Goal: Check status: Check status

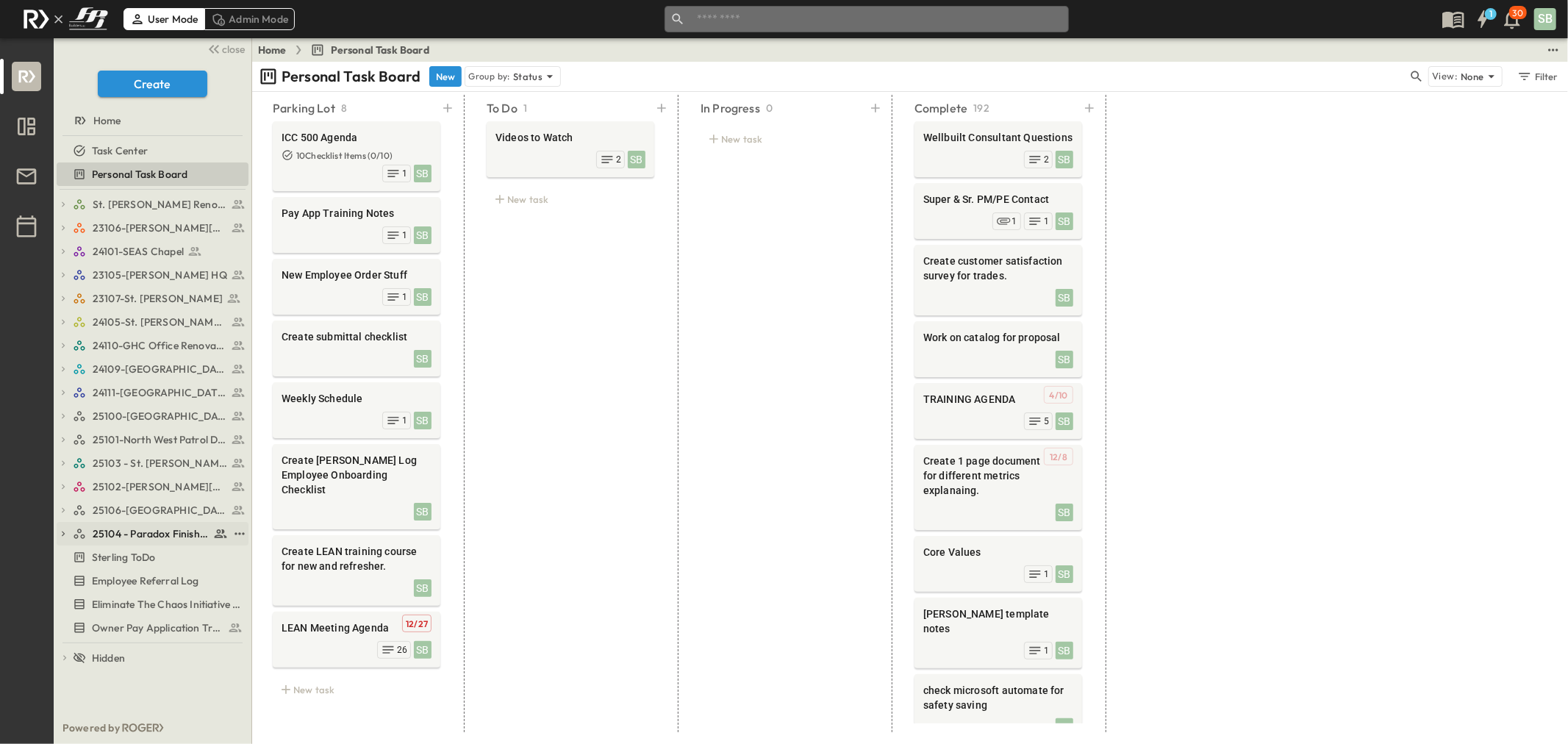
click at [159, 538] on span "25104 - Paradox Finishout" at bounding box center [151, 534] width 117 height 15
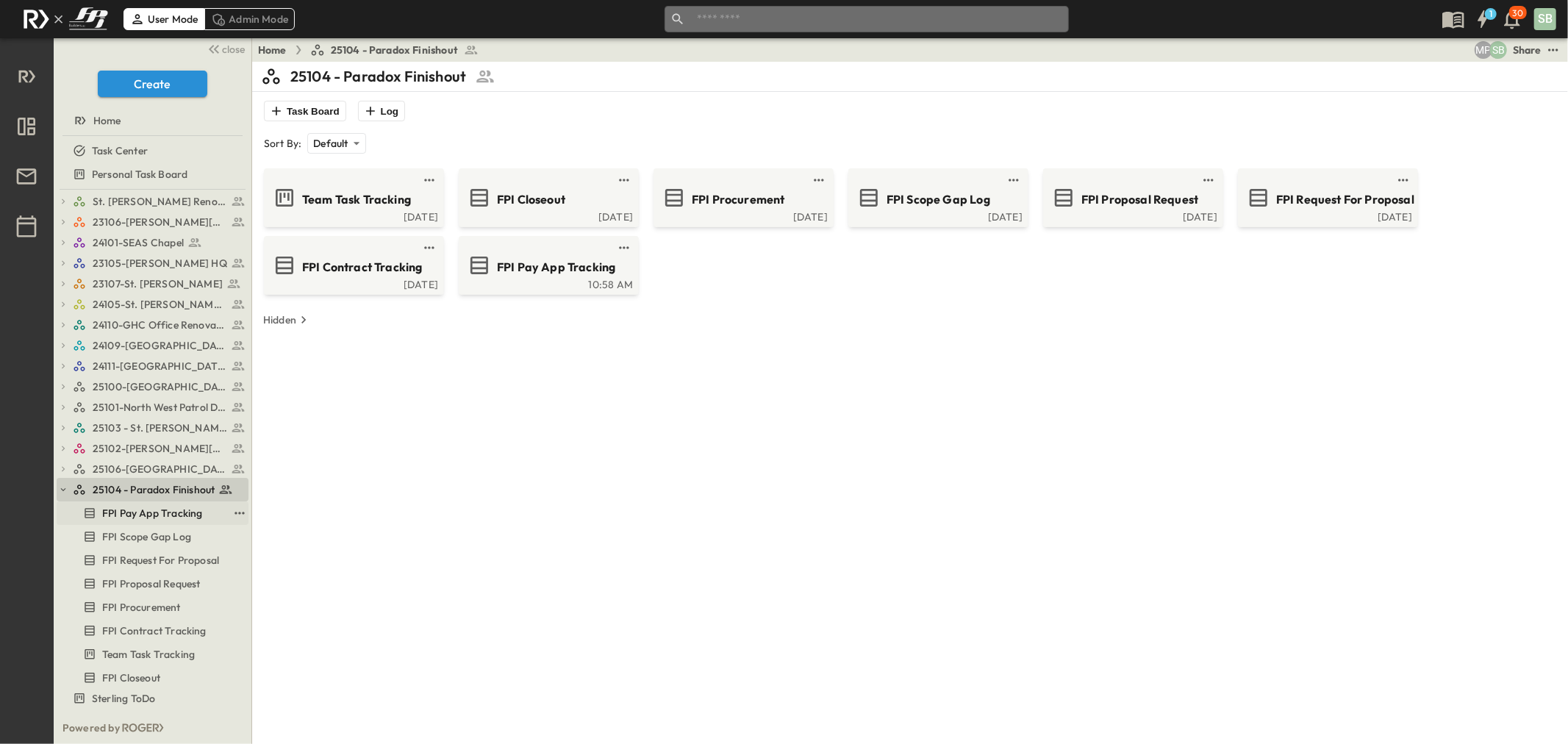
click at [150, 510] on span "FPI Pay App Tracking" at bounding box center [152, 513] width 100 height 15
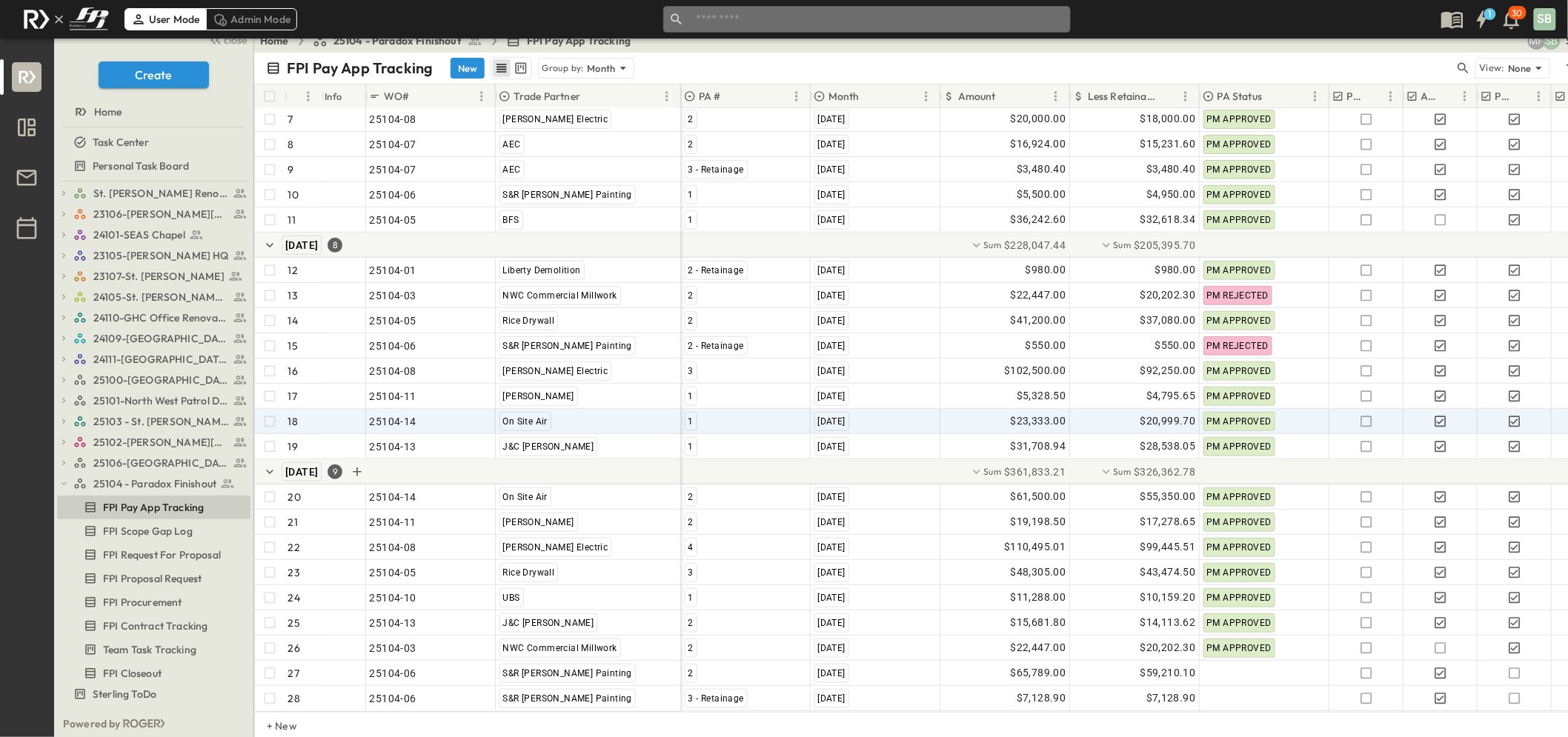
scroll to position [12, 0]
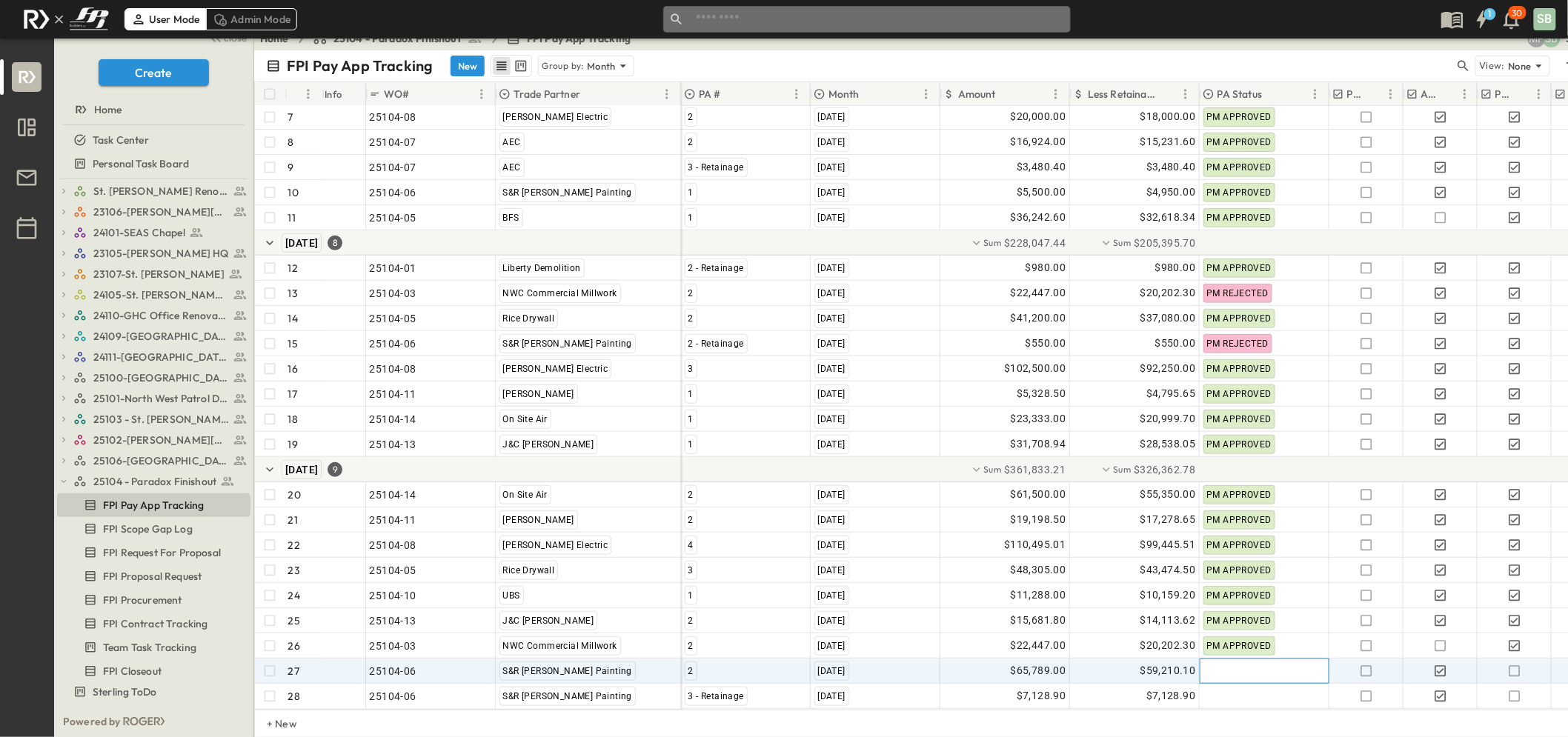
click at [1250, 660] on div at bounding box center [1264, 671] width 128 height 24
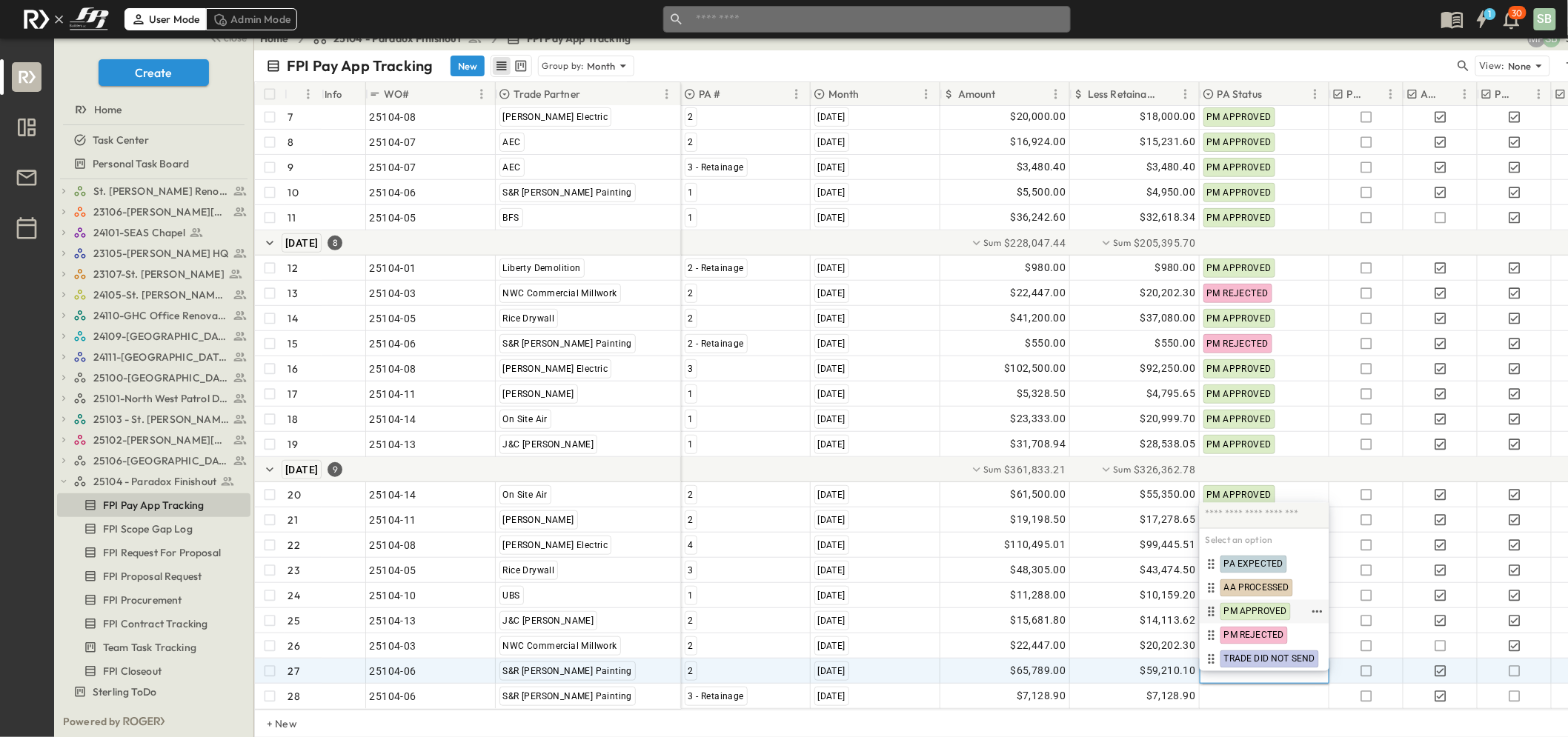
click at [1254, 608] on span "PM APPROVED" at bounding box center [1255, 612] width 63 height 12
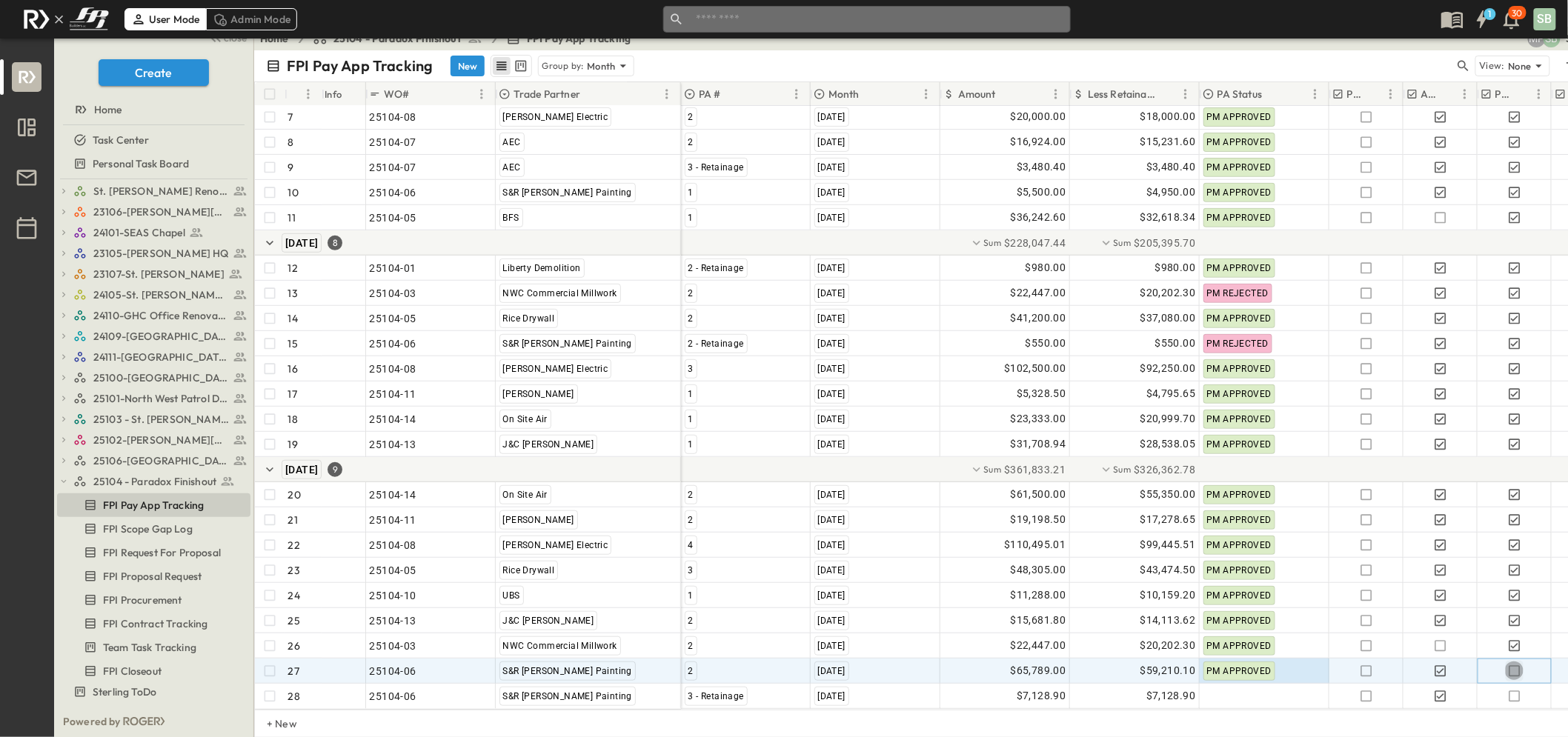
click at [1513, 664] on icon "button" at bounding box center [1515, 671] width 15 height 15
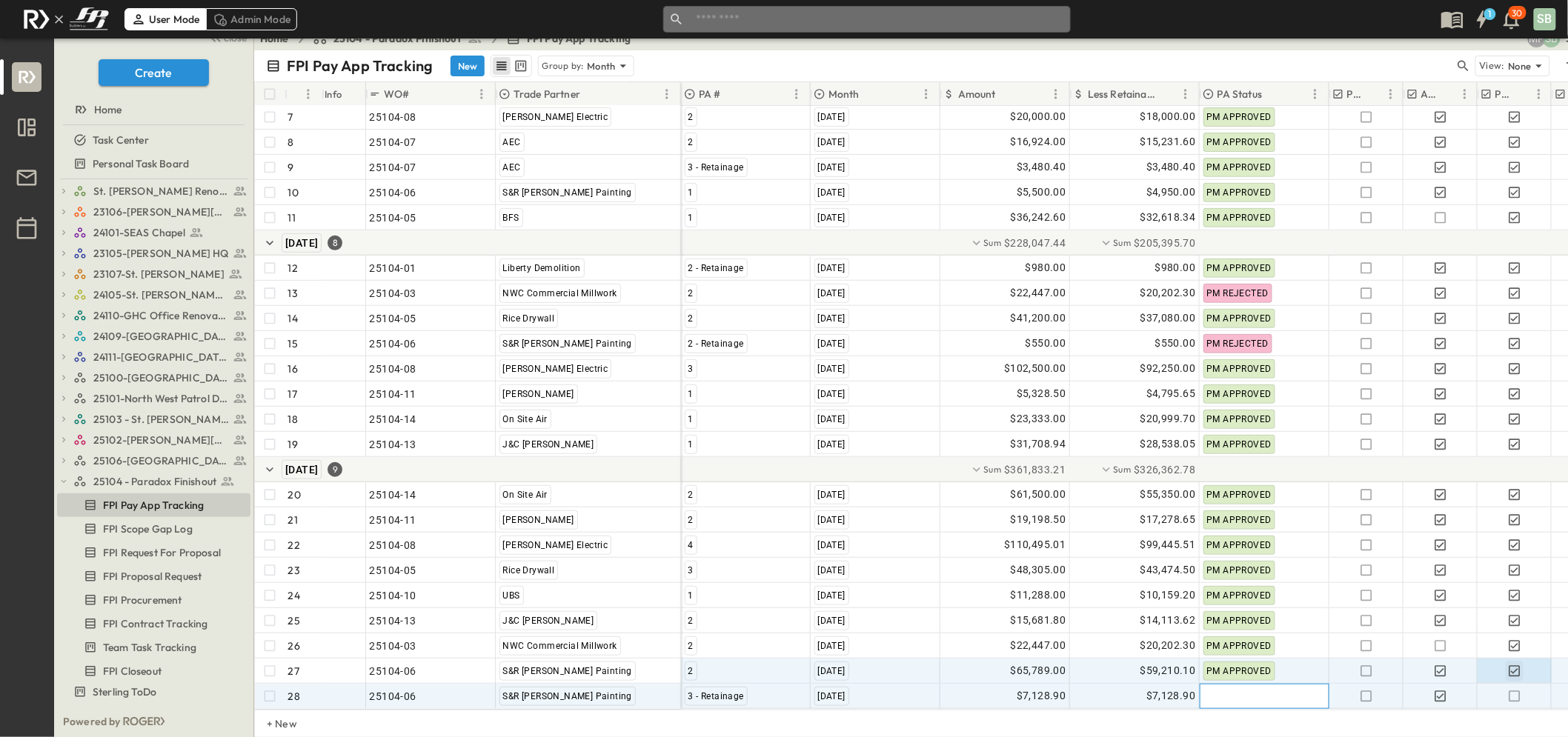
click at [1258, 685] on div at bounding box center [1264, 696] width 128 height 24
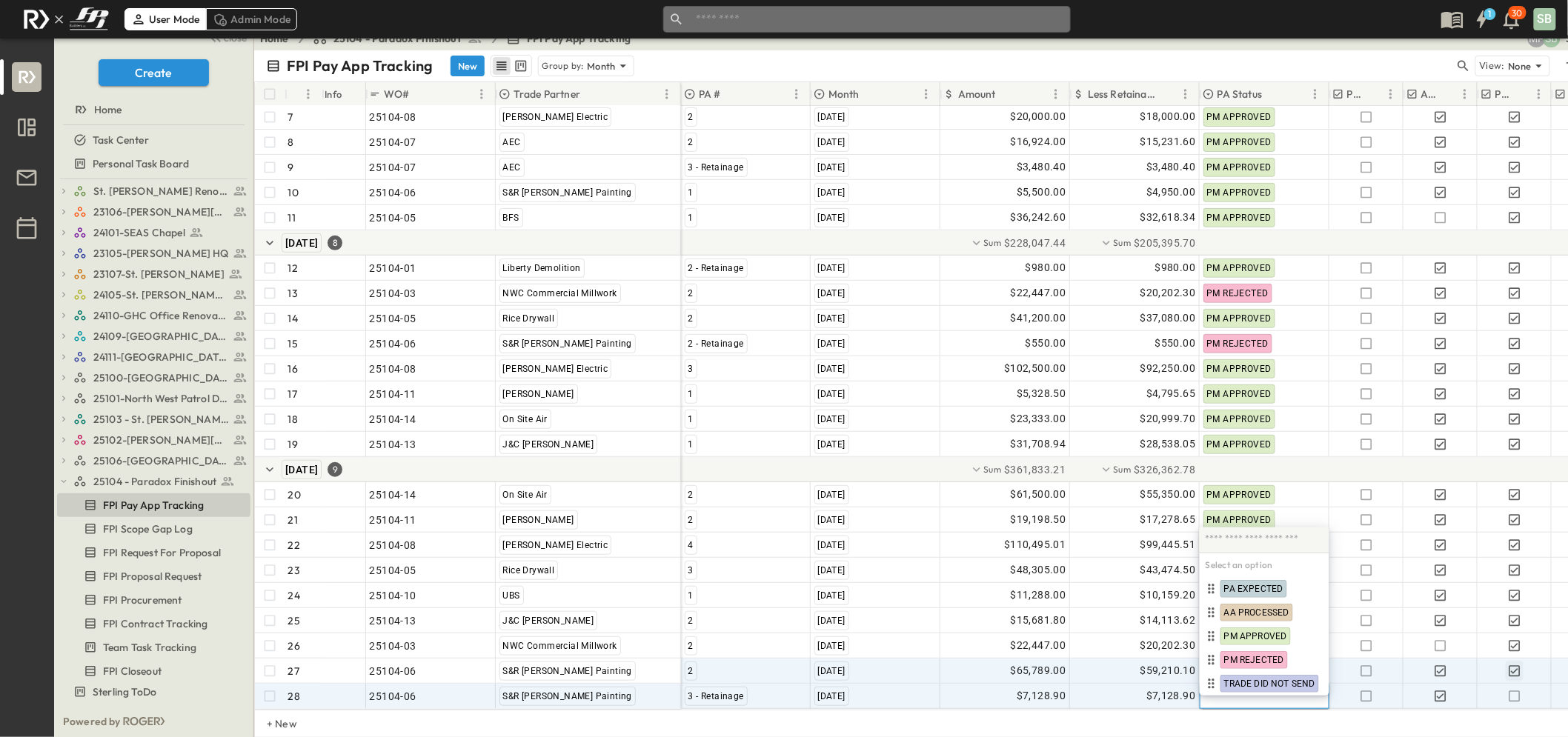
scroll to position [241, 0]
click at [1258, 634] on span "PM APPROVED" at bounding box center [1255, 636] width 63 height 12
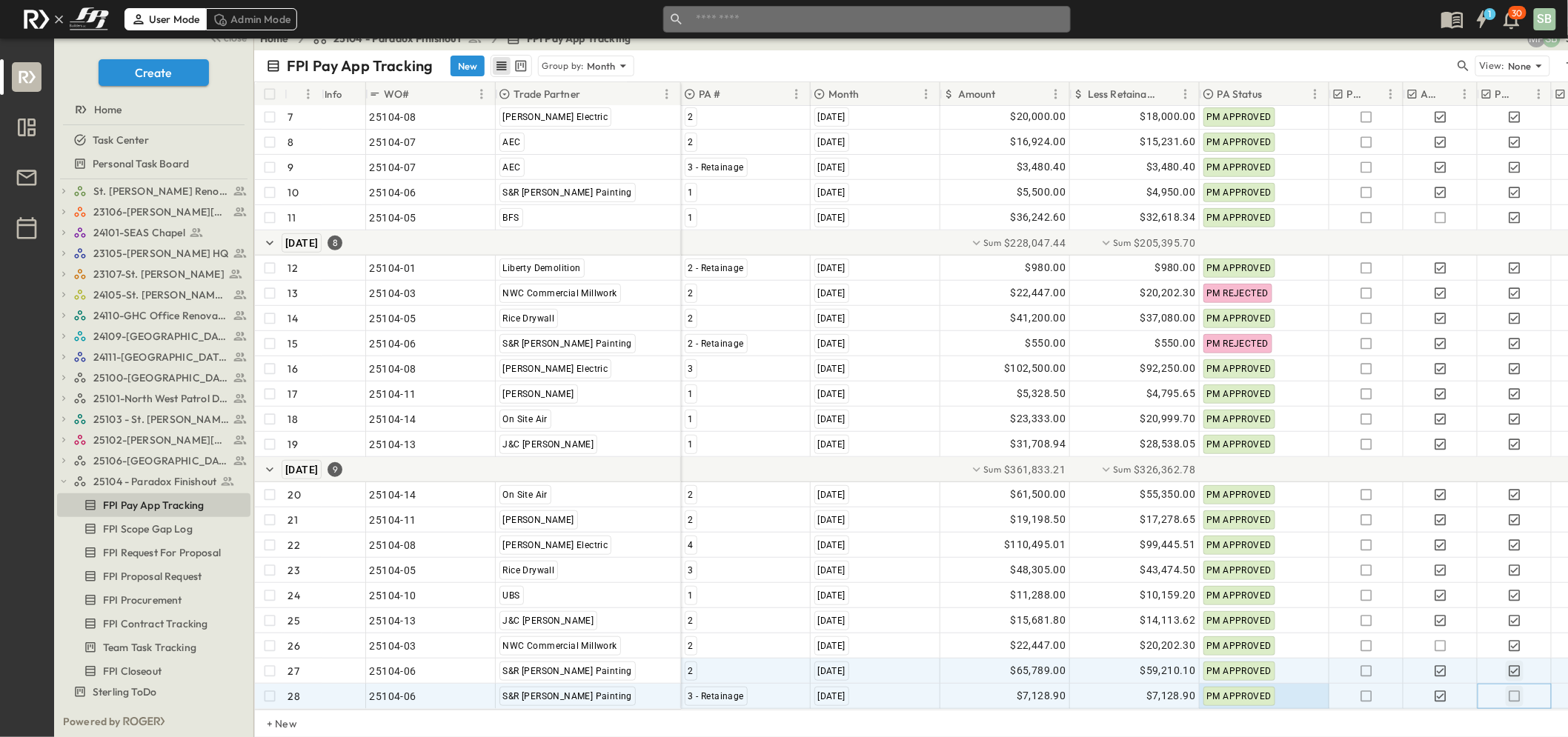
click at [1513, 689] on icon "button" at bounding box center [1515, 696] width 15 height 15
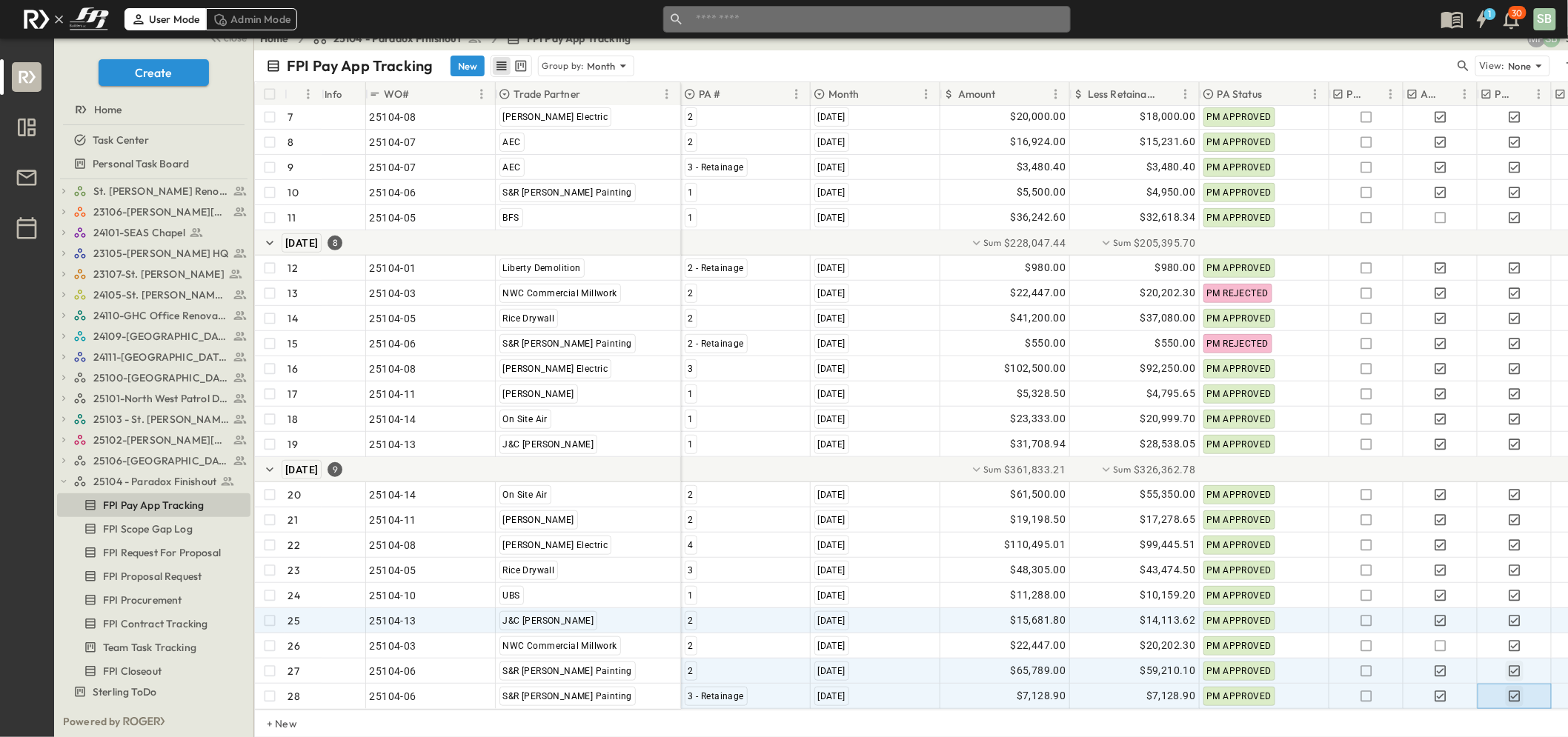
scroll to position [240, 0]
